Goal: Check status: Check status

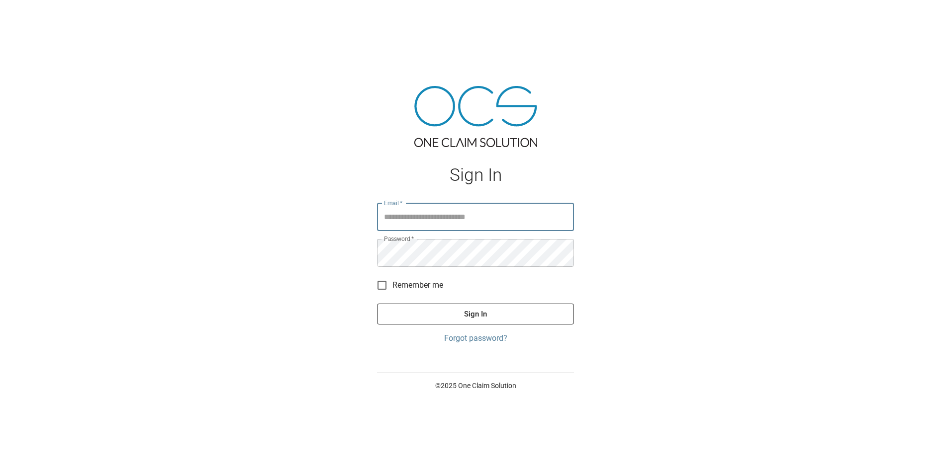
type input "**********"
click at [528, 316] on button "Sign In" at bounding box center [475, 314] width 197 height 21
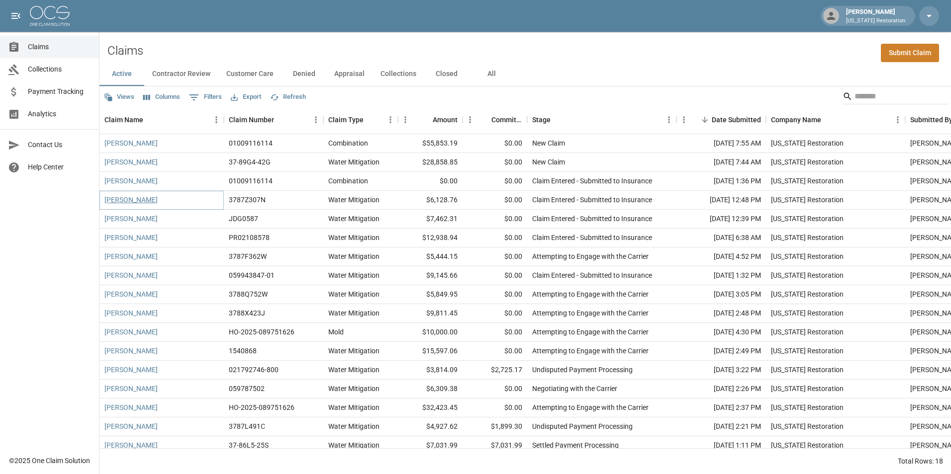
click at [127, 200] on link "[PERSON_NAME]" at bounding box center [130, 200] width 53 height 10
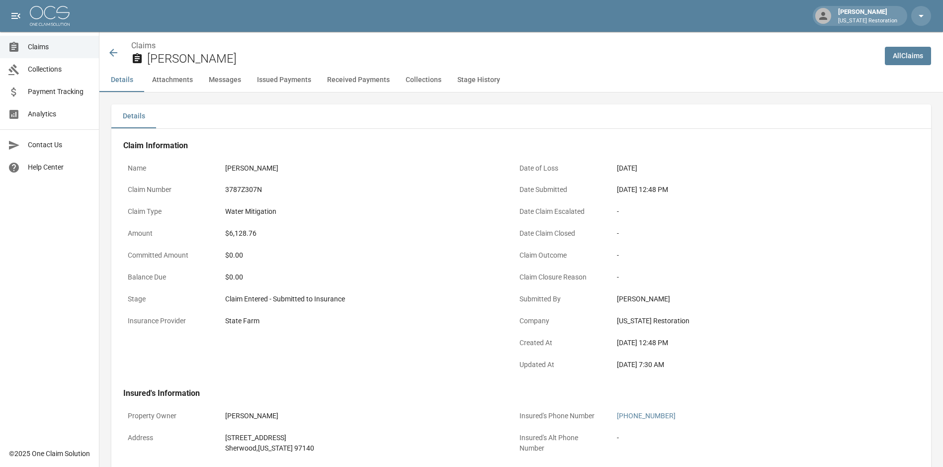
click at [186, 81] on button "Attachments" at bounding box center [172, 80] width 57 height 24
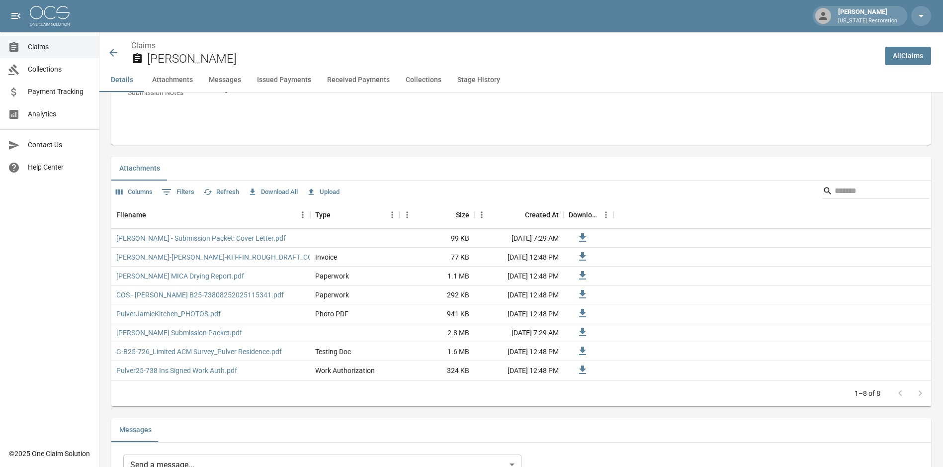
scroll to position [564, 0]
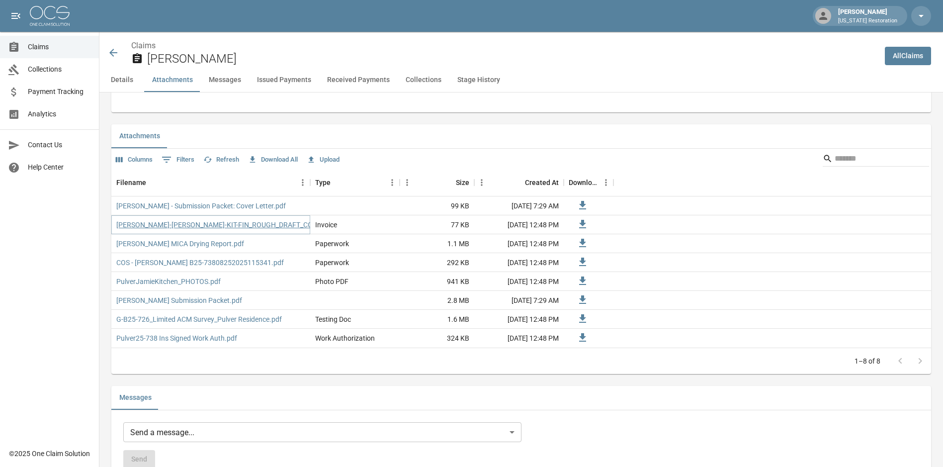
click at [192, 224] on link "[PERSON_NAME]-[PERSON_NAME]-KIT-FIN_ROUGH_DRAFT_CON.pdf" at bounding box center [223, 225] width 214 height 10
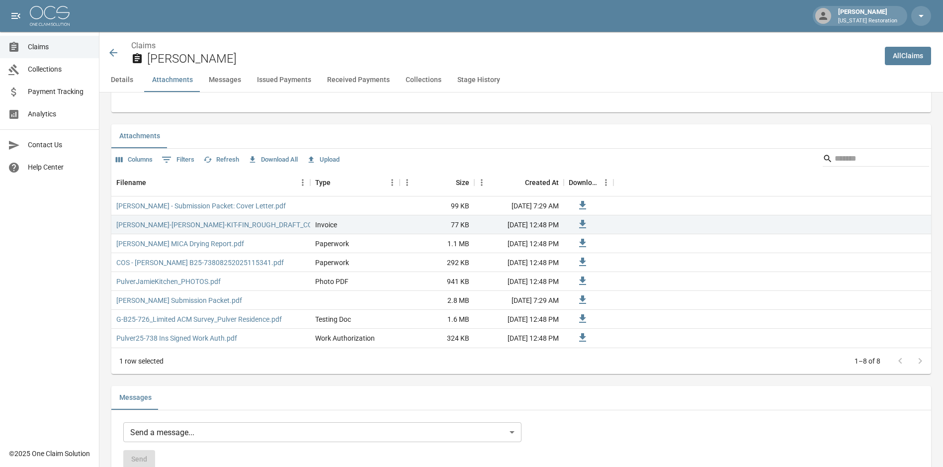
drag, startPoint x: 210, startPoint y: 227, endPoint x: 672, endPoint y: 191, distance: 462.9
click at [672, 191] on div "Filename Type Size Created At Download" at bounding box center [521, 183] width 820 height 28
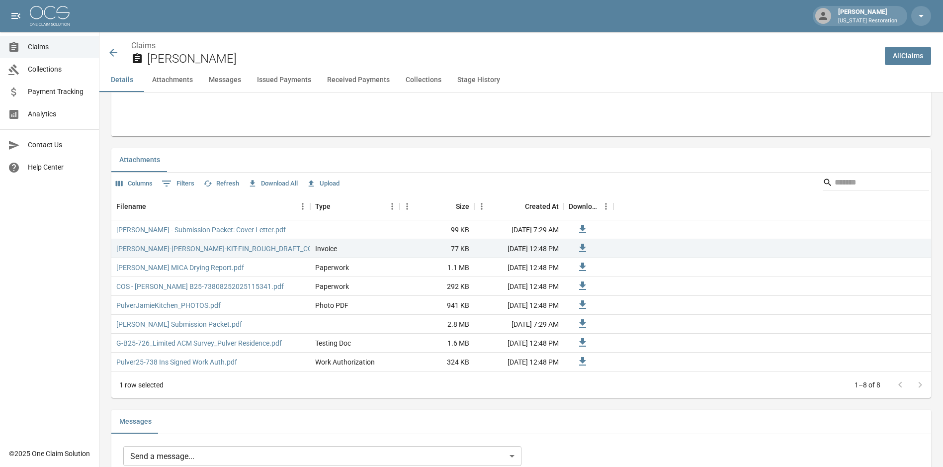
drag, startPoint x: 239, startPoint y: 247, endPoint x: 242, endPoint y: 120, distance: 126.9
click at [182, 83] on button "Attachments" at bounding box center [172, 80] width 57 height 24
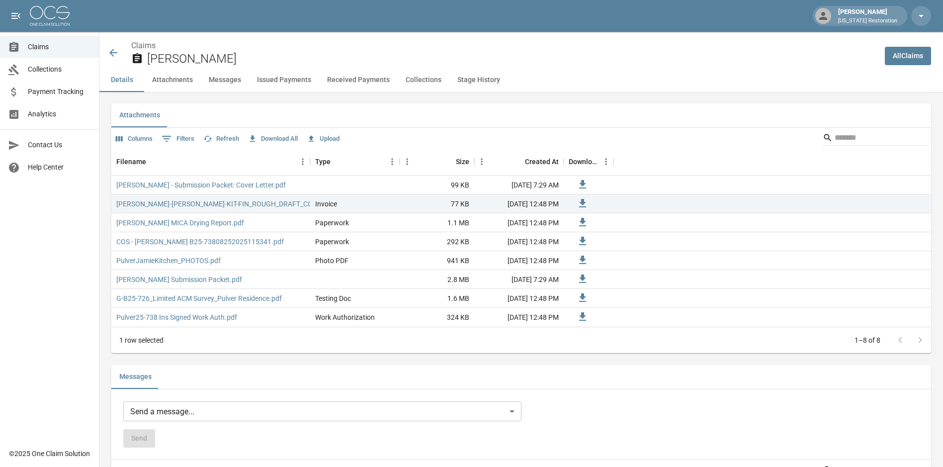
scroll to position [515, 0]
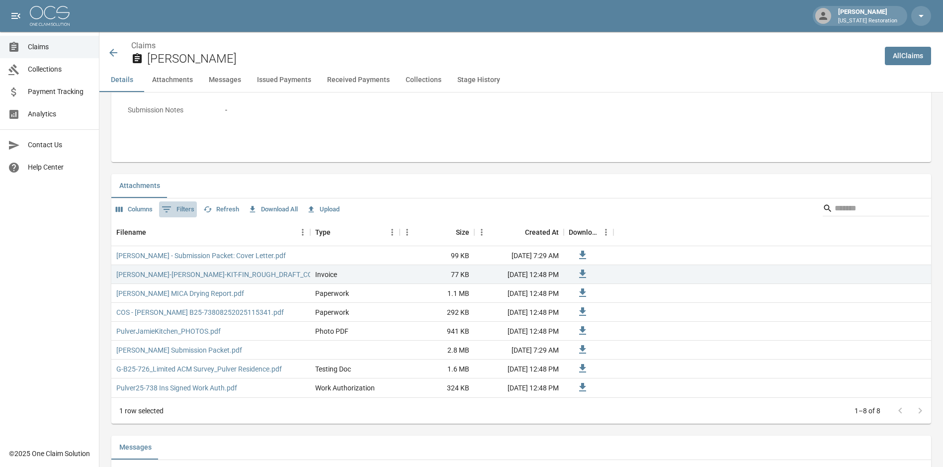
click at [175, 207] on button "0 Filters" at bounding box center [178, 209] width 38 height 16
select select "**"
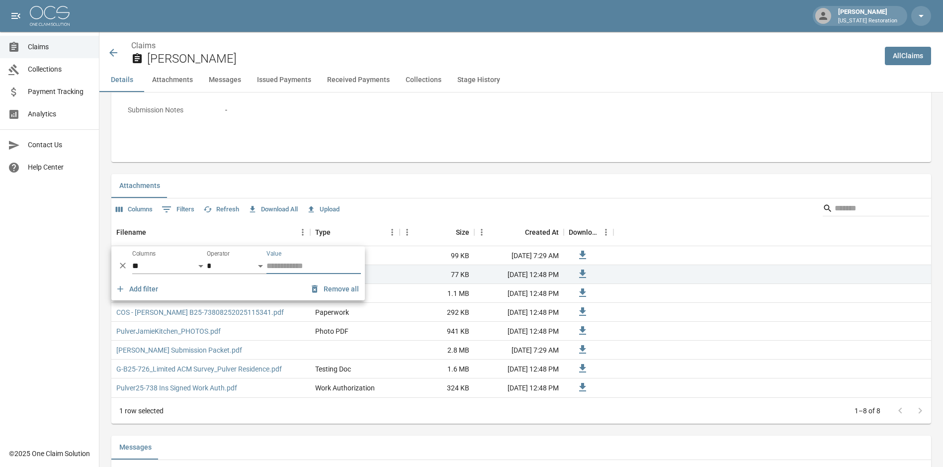
click at [175, 207] on button "0 Filters" at bounding box center [178, 209] width 38 height 16
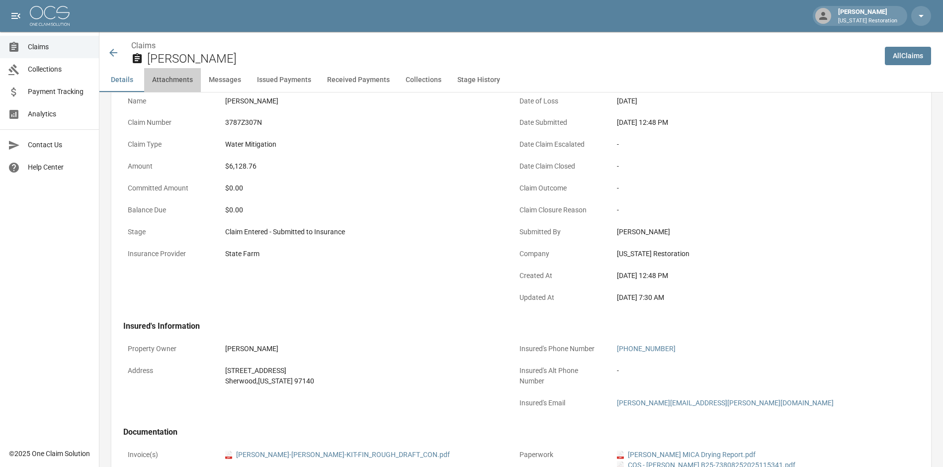
click at [179, 86] on button "Attachments" at bounding box center [172, 80] width 57 height 24
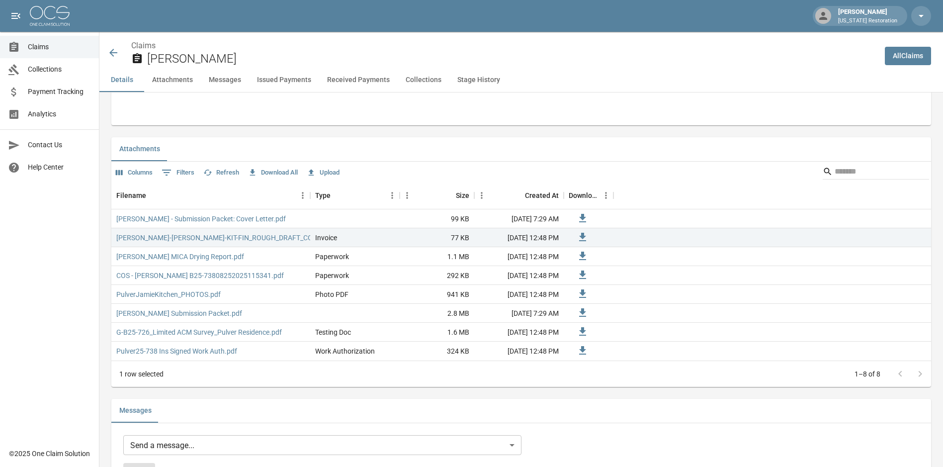
scroll to position [564, 0]
